Goal: Task Accomplishment & Management: Manage account settings

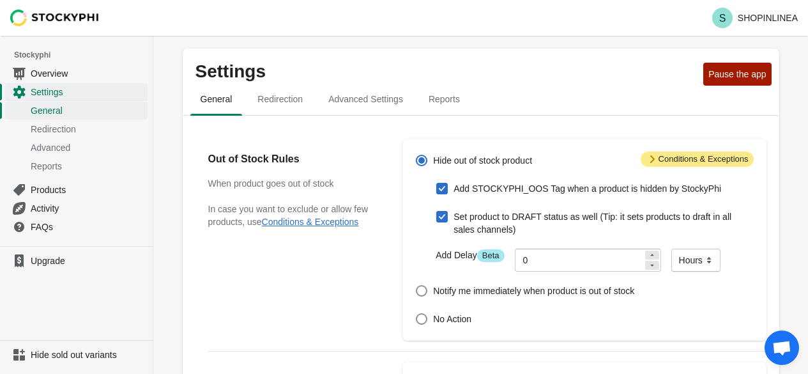
scroll to position [319, 0]
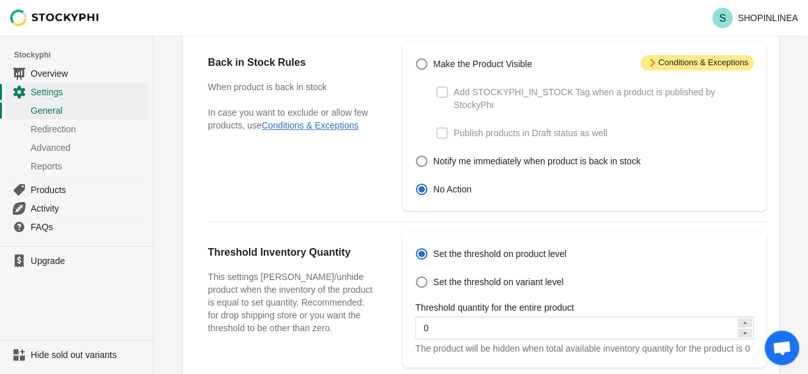
click at [72, 83] on link "Settings" at bounding box center [76, 91] width 142 height 19
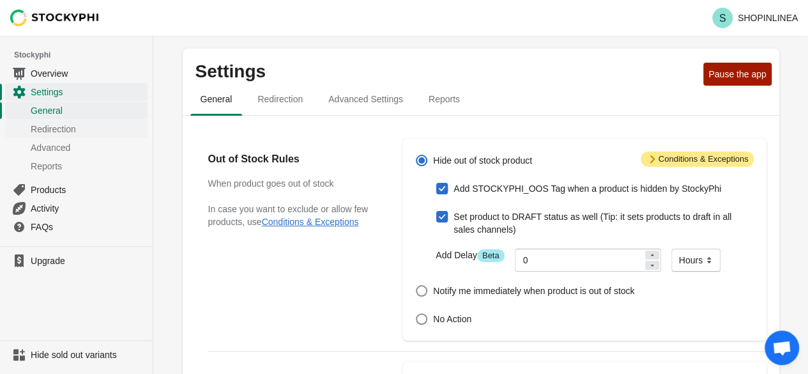
click at [93, 134] on span "Redirection" at bounding box center [88, 129] width 114 height 13
